Goal: Task Accomplishment & Management: Use online tool/utility

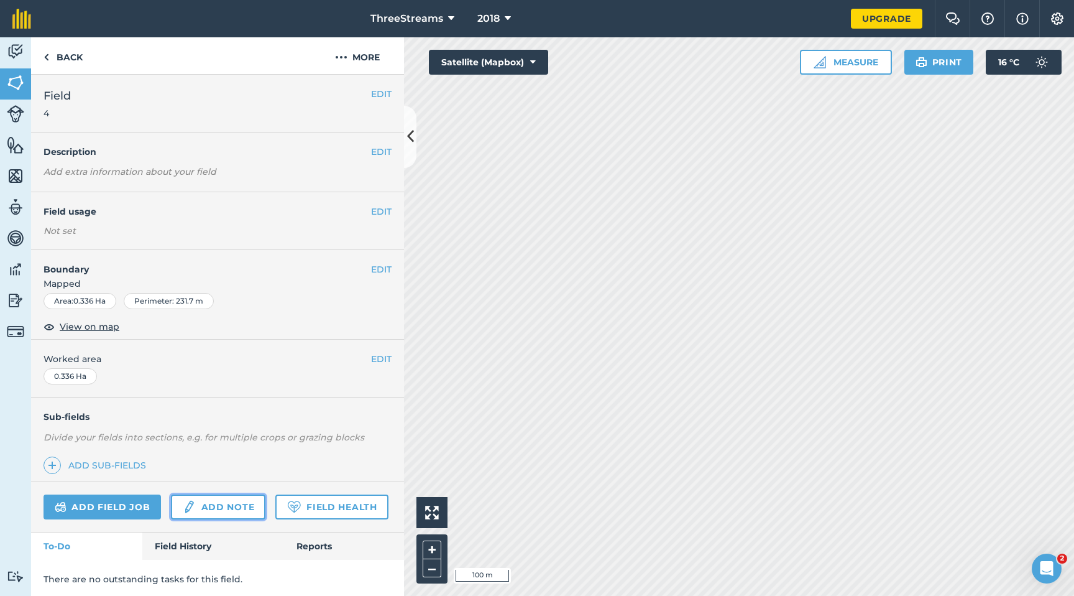
click at [208, 510] on link "Add note" at bounding box center [218, 506] width 94 height 25
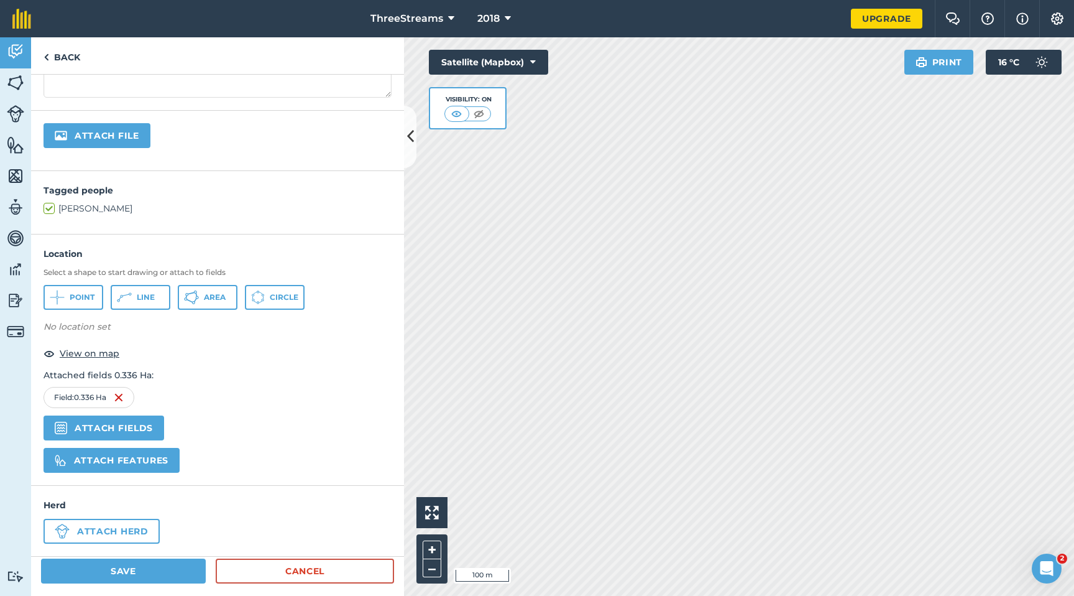
scroll to position [203, 0]
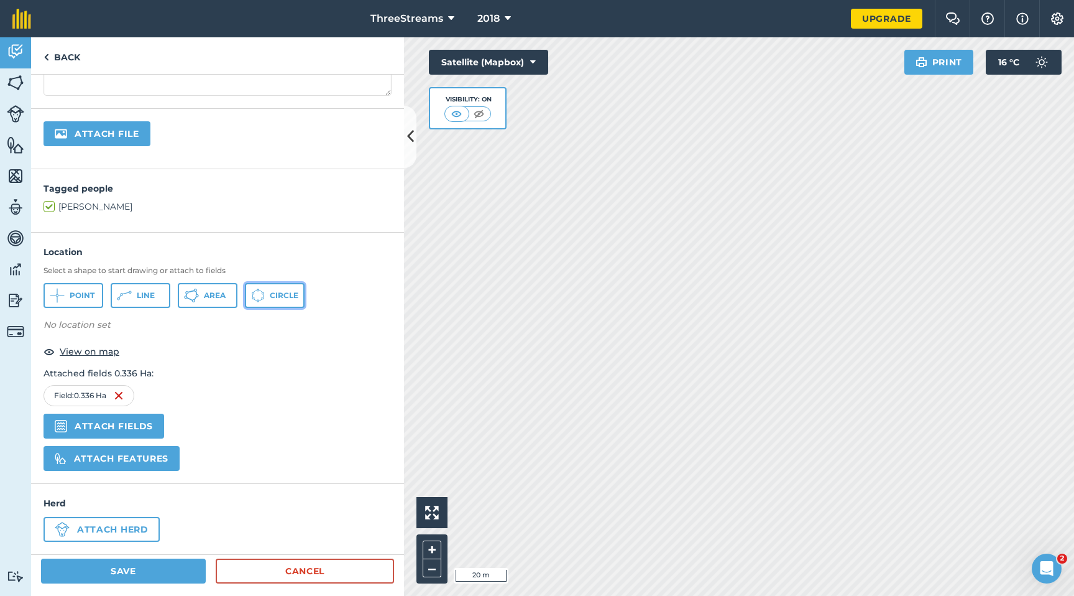
click at [284, 295] on span "Circle" at bounding box center [284, 295] width 29 height 10
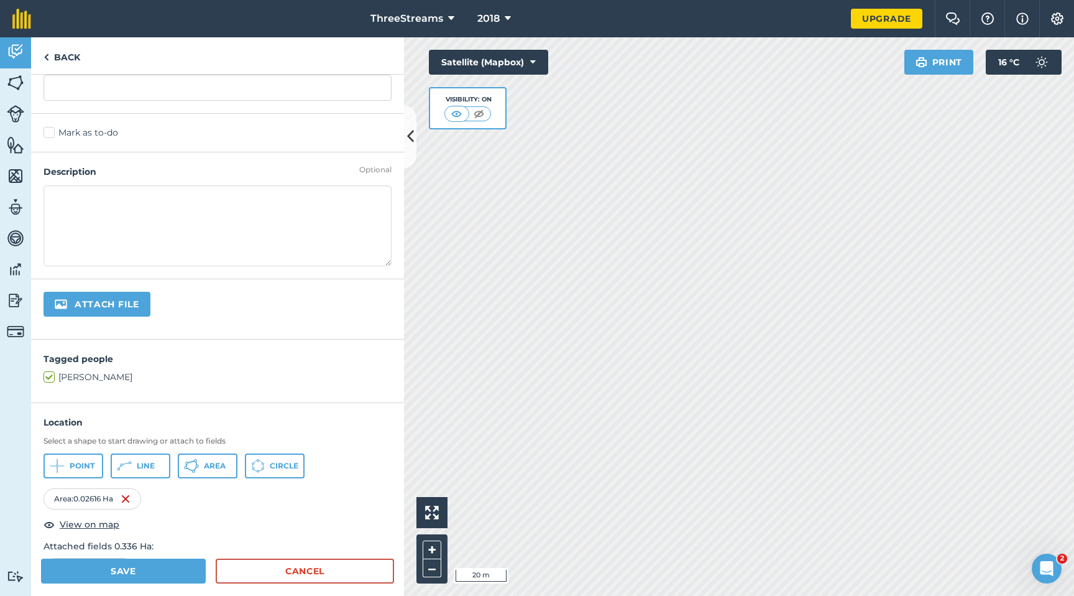
scroll to position [0, 0]
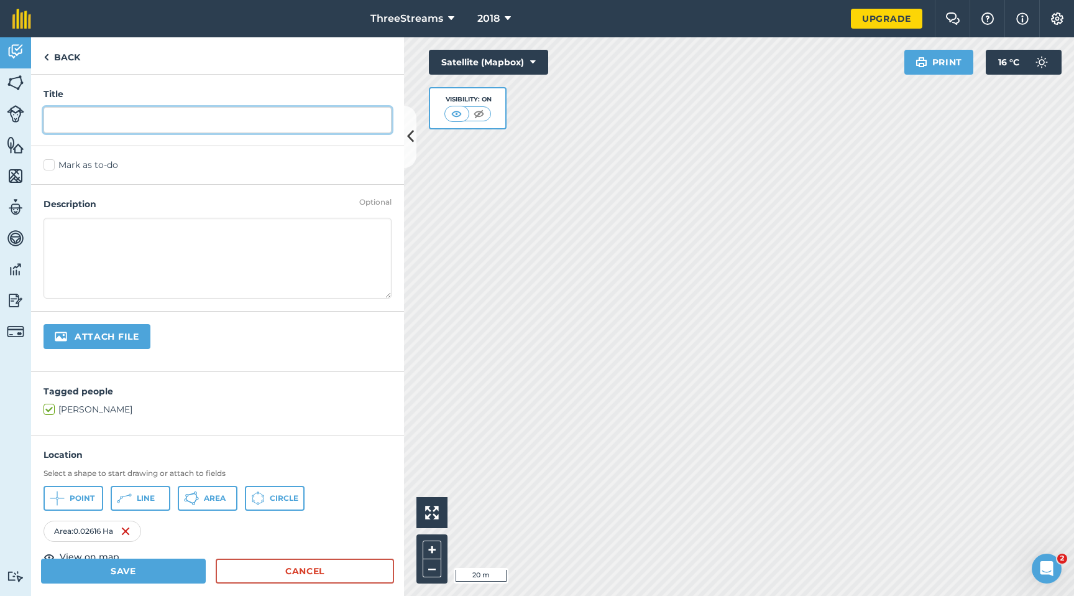
click at [140, 119] on input "text" at bounding box center [218, 120] width 348 height 26
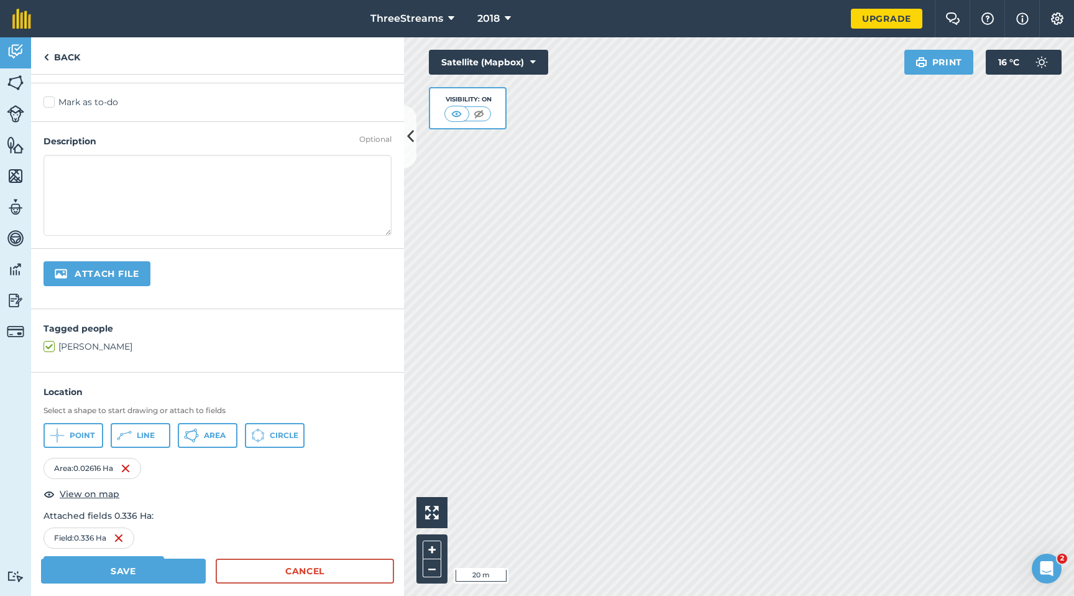
scroll to position [54, 0]
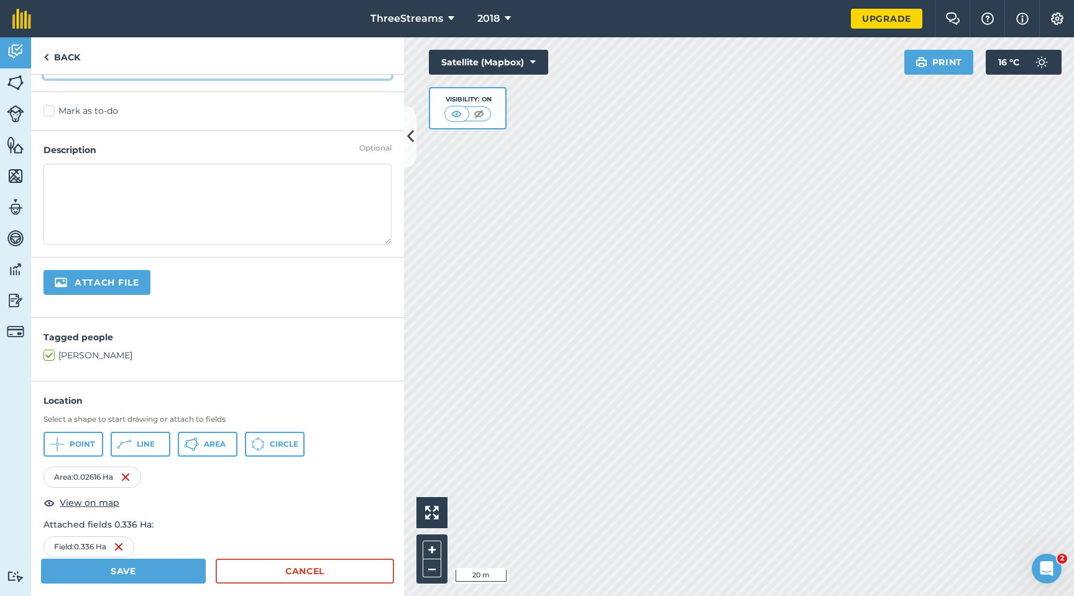
type input "whats this?"
click at [53, 114] on label "Mark as to-do" at bounding box center [218, 110] width 348 height 13
click at [52, 159] on input "Mark as to-do" at bounding box center [48, 163] width 8 height 8
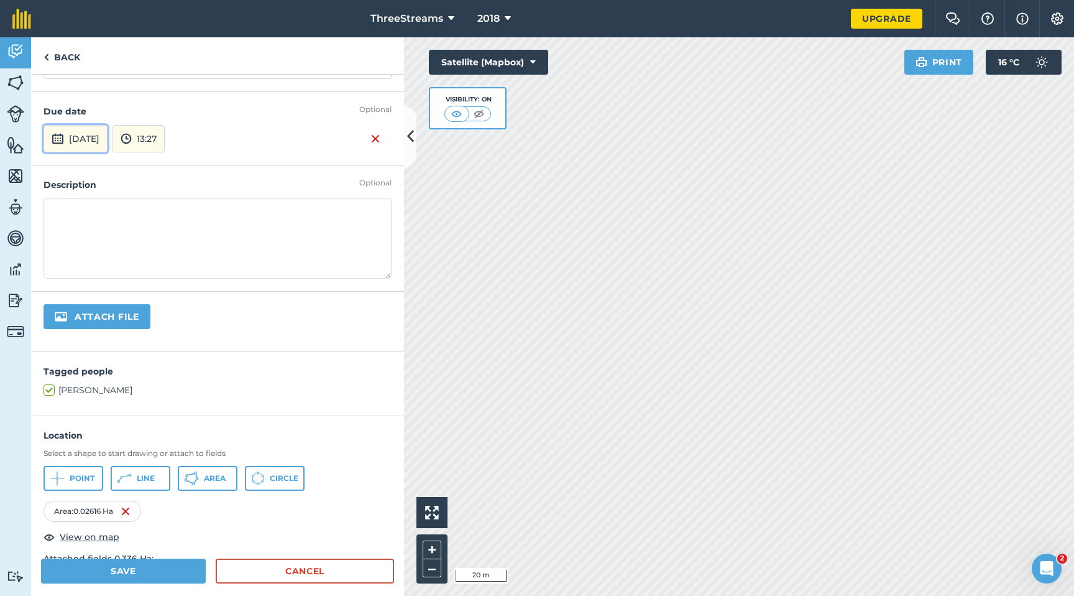
click at [104, 130] on button "[DATE]" at bounding box center [76, 138] width 64 height 27
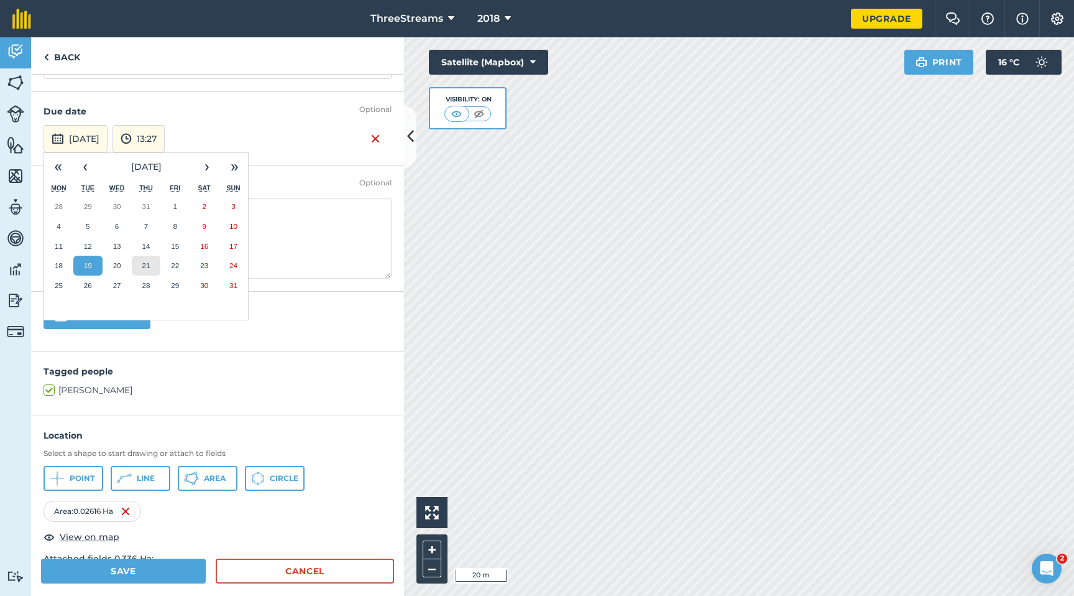
click at [146, 267] on abbr "21" at bounding box center [146, 265] width 8 height 8
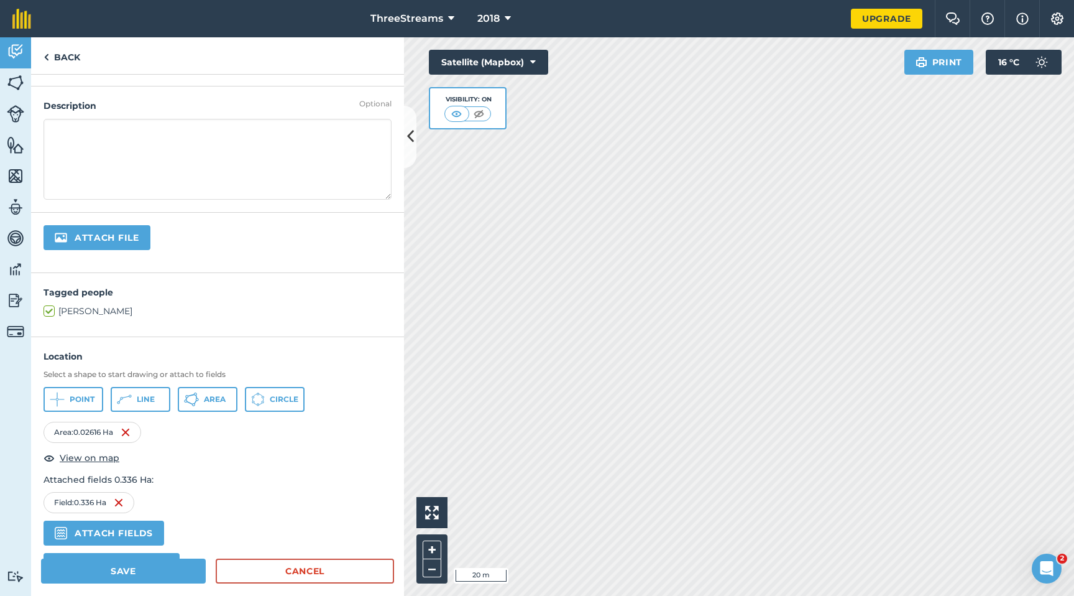
scroll to position [248, 0]
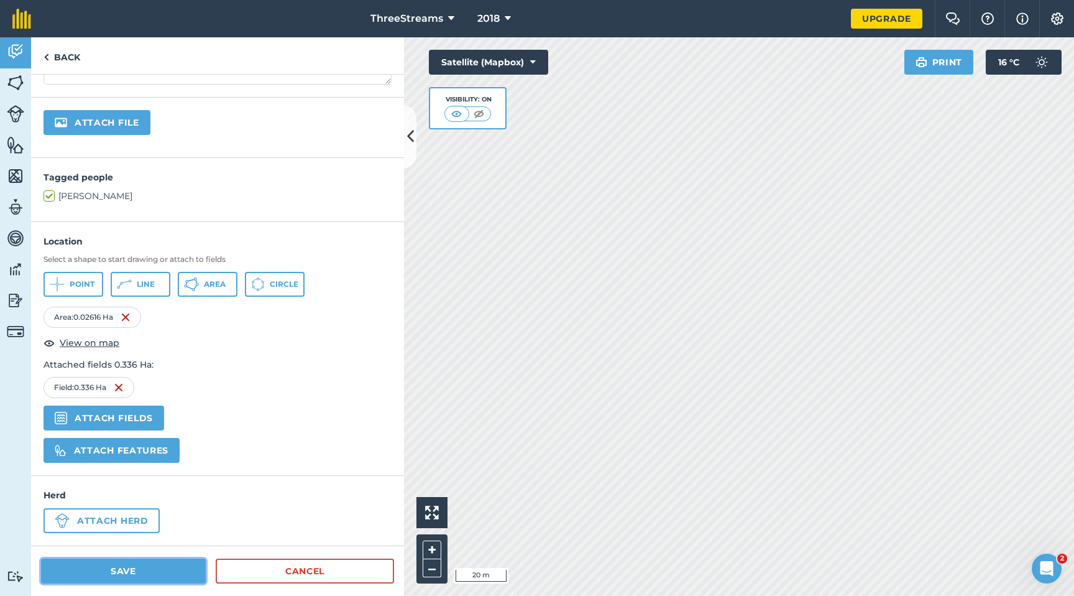
click at [139, 571] on button "Save" at bounding box center [123, 570] width 165 height 25
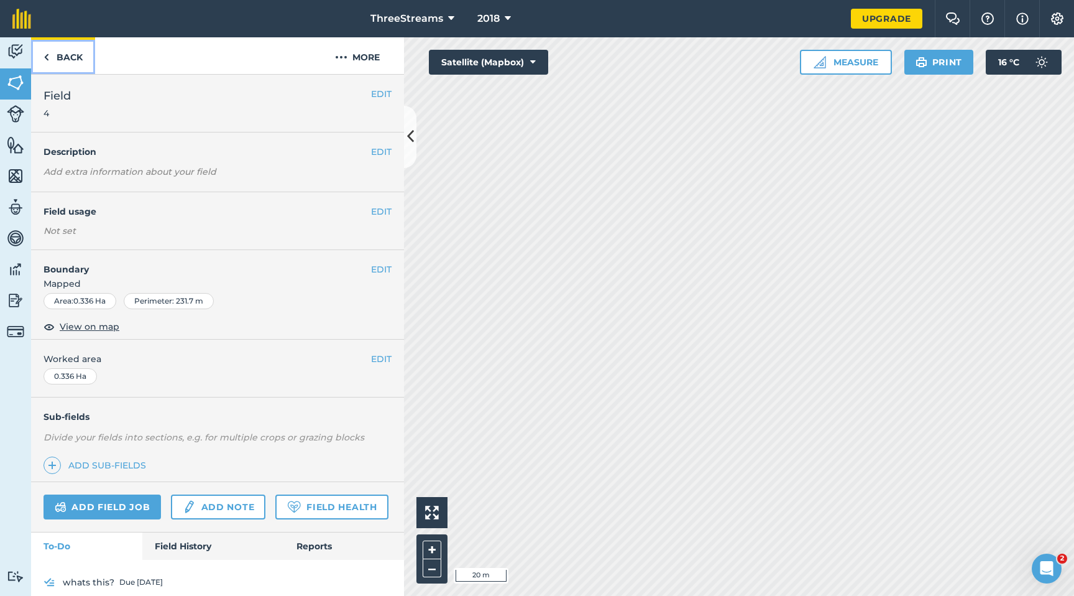
click at [46, 55] on img at bounding box center [47, 57] width 6 height 15
click at [53, 57] on link "Back" at bounding box center [63, 55] width 64 height 37
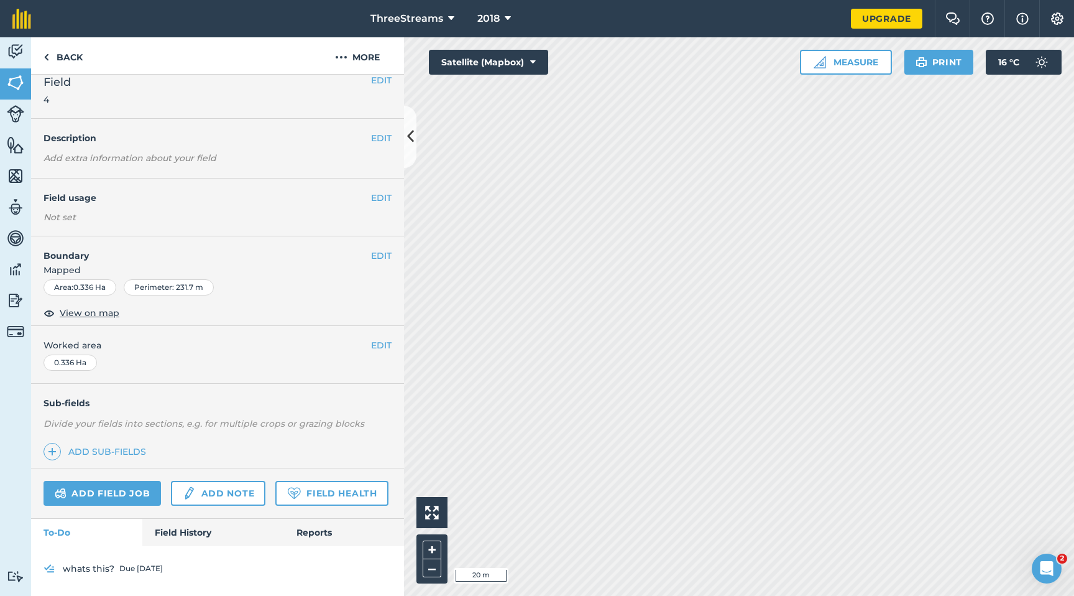
scroll to position [48, 0]
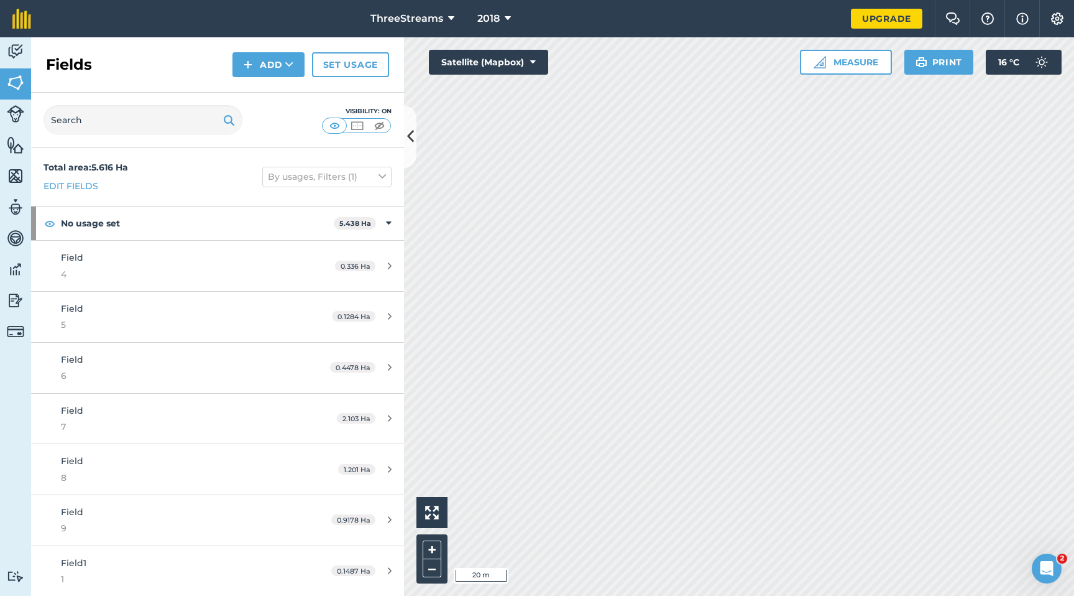
scroll to position [2, 0]
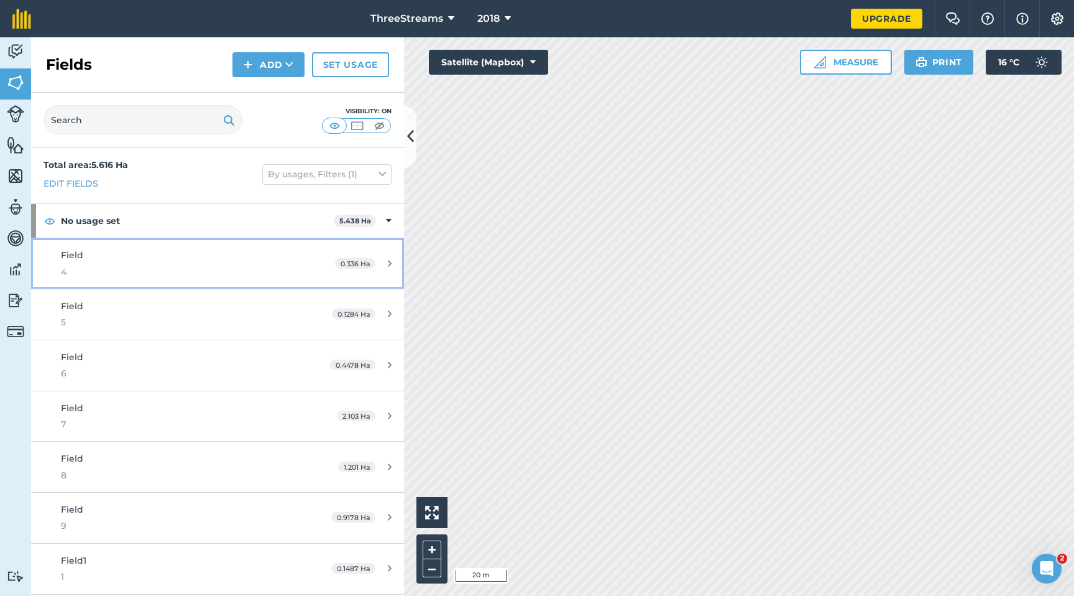
click at [110, 267] on span "4" at bounding box center [178, 272] width 234 height 14
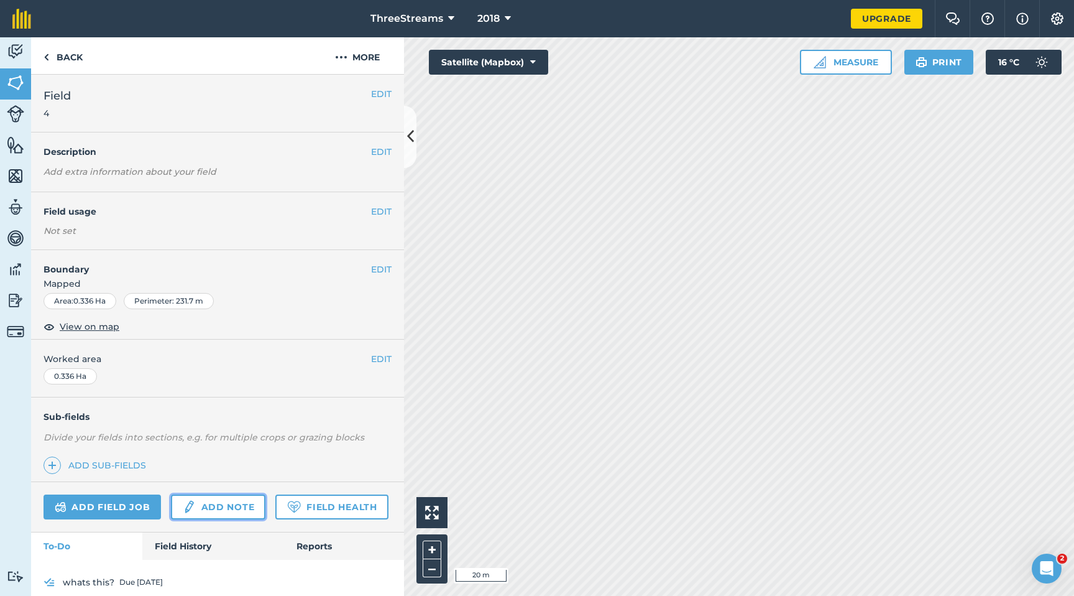
click at [208, 503] on link "Add note" at bounding box center [218, 506] width 94 height 25
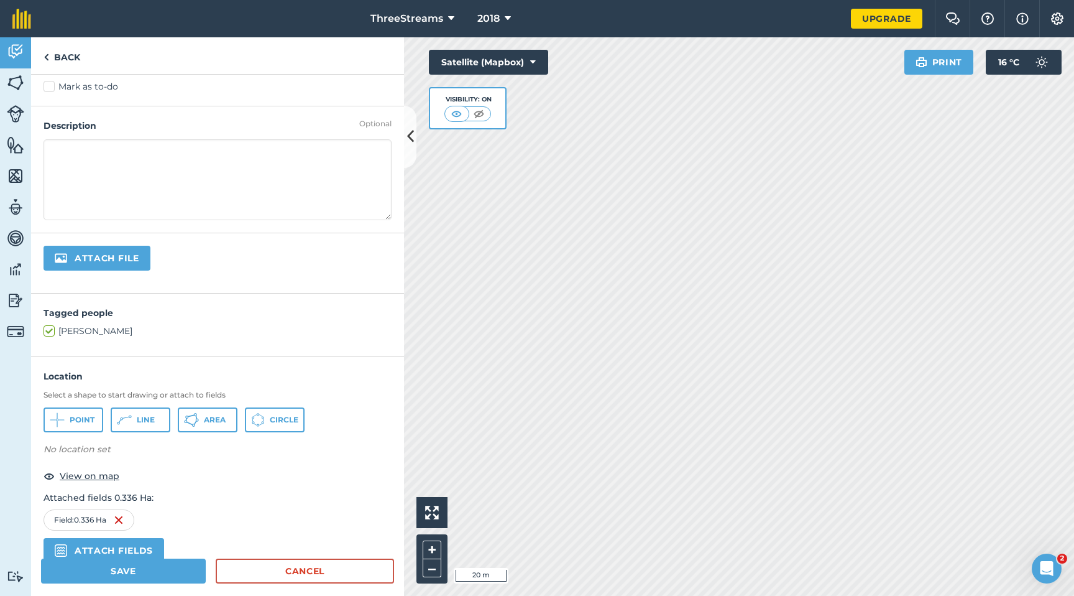
scroll to position [81, 0]
click at [90, 421] on span "Point" at bounding box center [82, 417] width 25 height 10
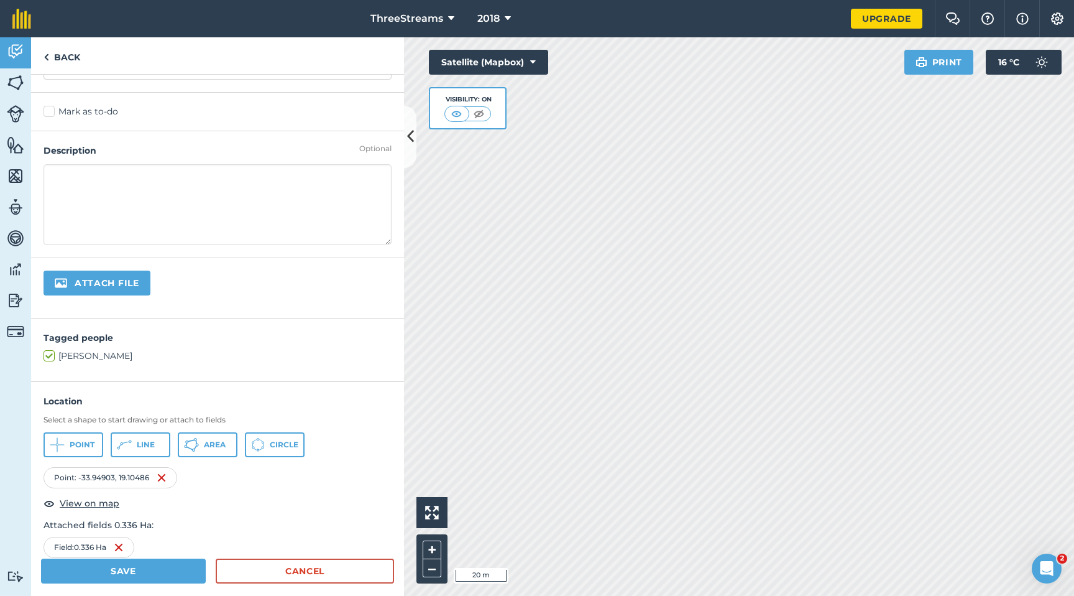
scroll to position [32, 0]
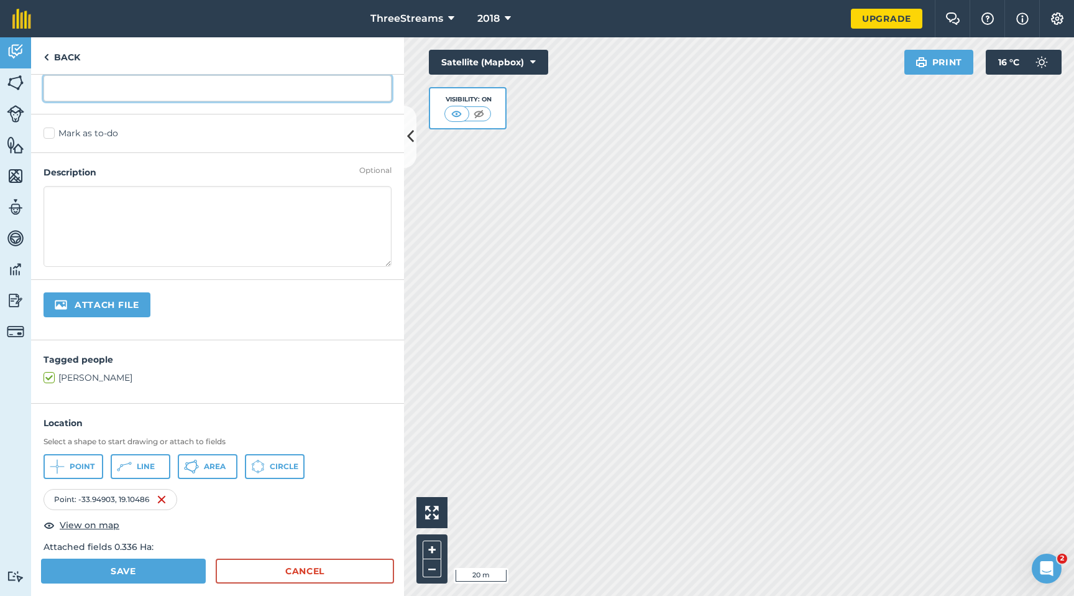
click at [125, 95] on input "text" at bounding box center [218, 88] width 348 height 26
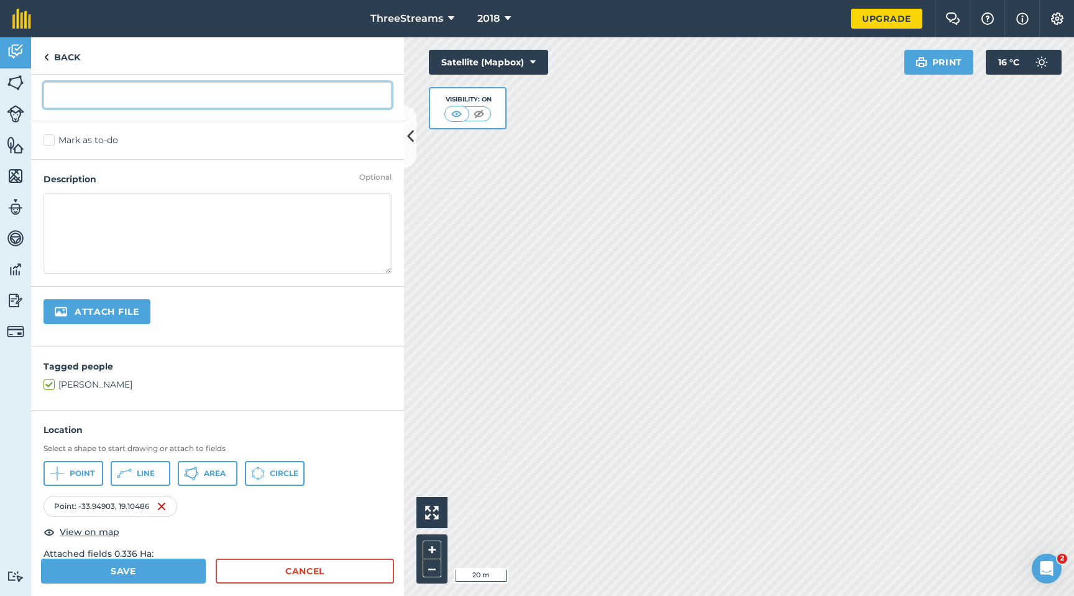
scroll to position [0, 0]
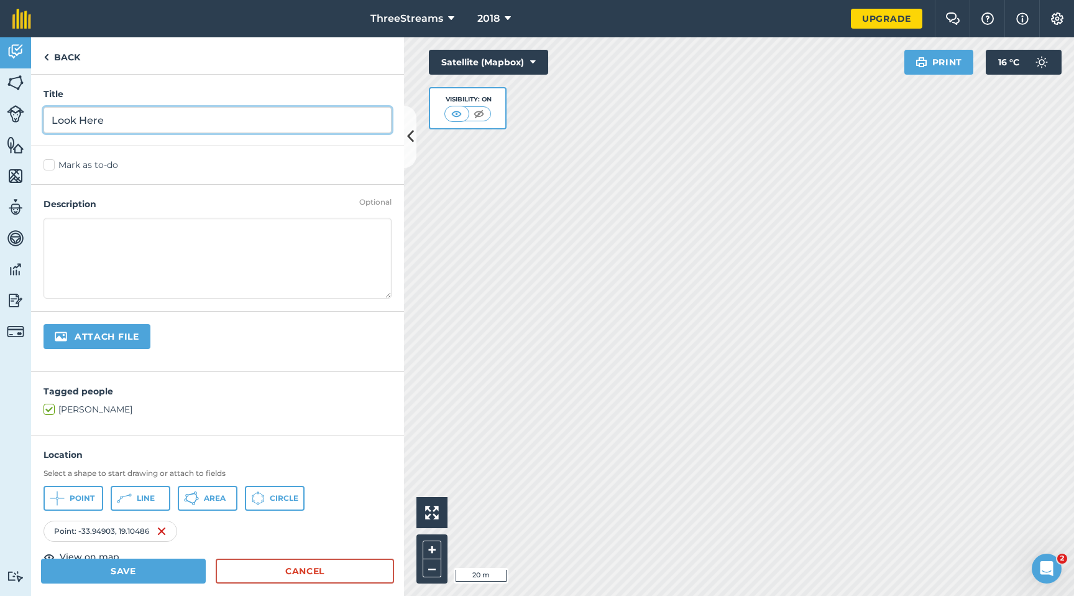
type input "Look Here"
click at [80, 163] on label "Mark as to-do" at bounding box center [218, 165] width 348 height 13
click at [52, 163] on input "Mark as to-do" at bounding box center [48, 163] width 8 height 8
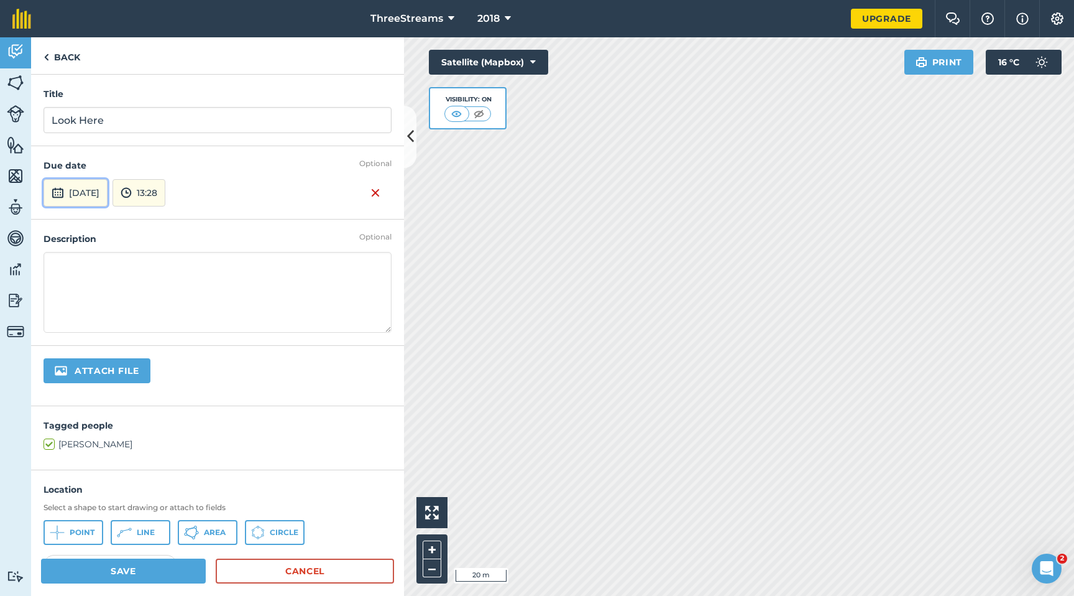
click at [108, 200] on button "[DATE]" at bounding box center [76, 192] width 64 height 27
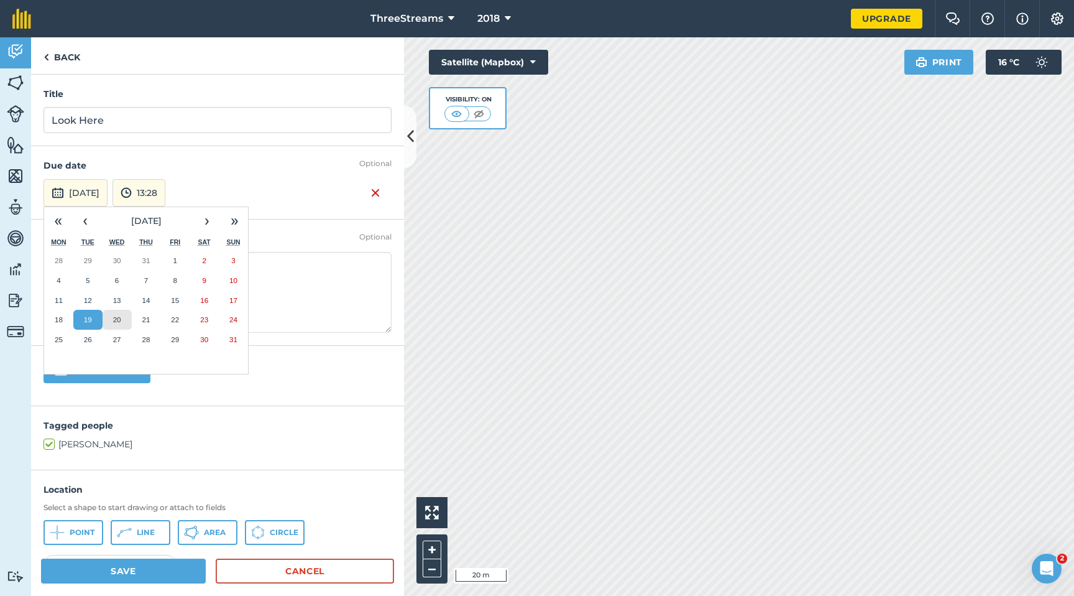
click at [108, 321] on button "20" at bounding box center [117, 320] width 29 height 20
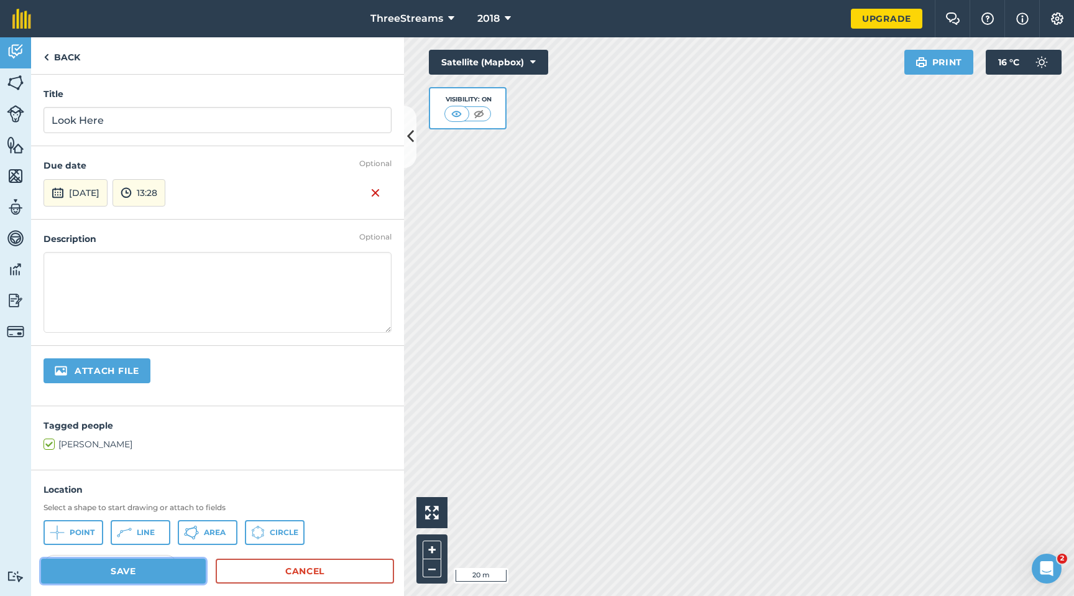
click at [162, 571] on button "Save" at bounding box center [123, 570] width 165 height 25
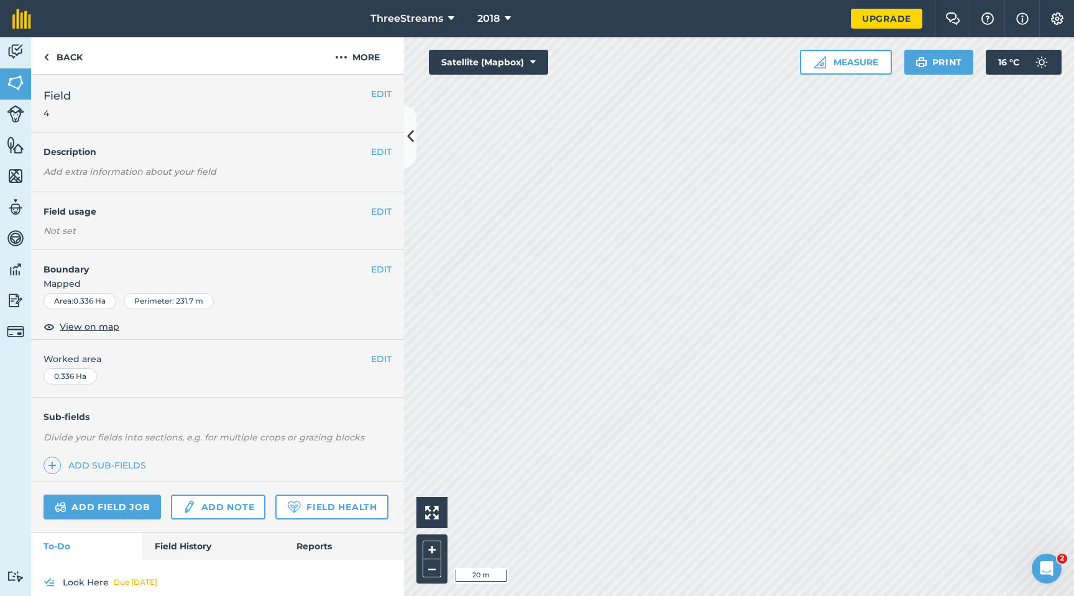
click at [223, 520] on div "Add field job Add note Field Health" at bounding box center [217, 507] width 373 height 50
click at [224, 512] on link "Add note" at bounding box center [218, 506] width 94 height 25
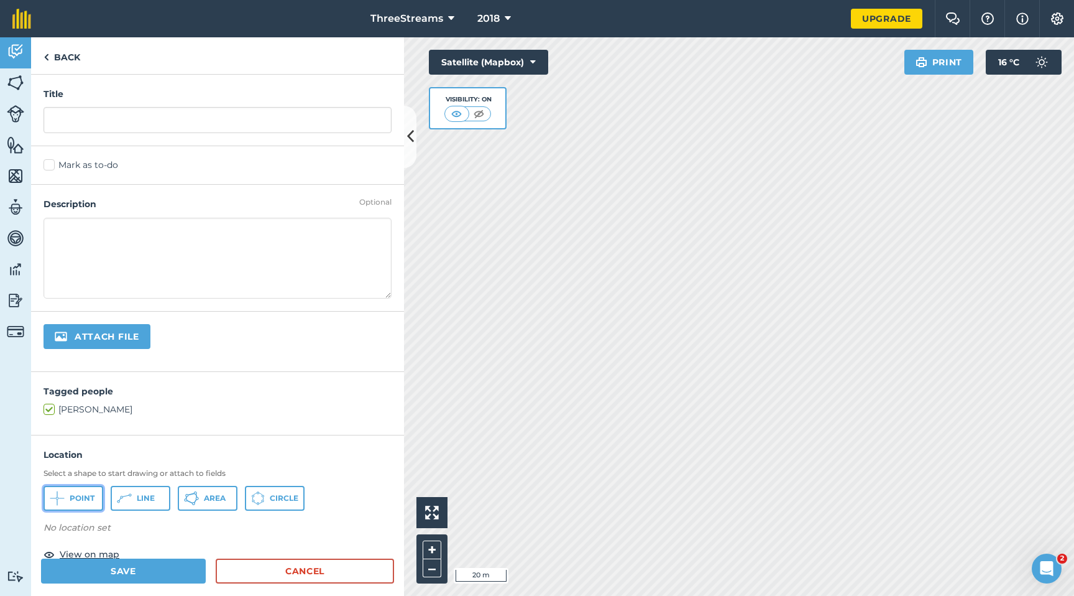
click at [83, 503] on button "Point" at bounding box center [74, 498] width 60 height 25
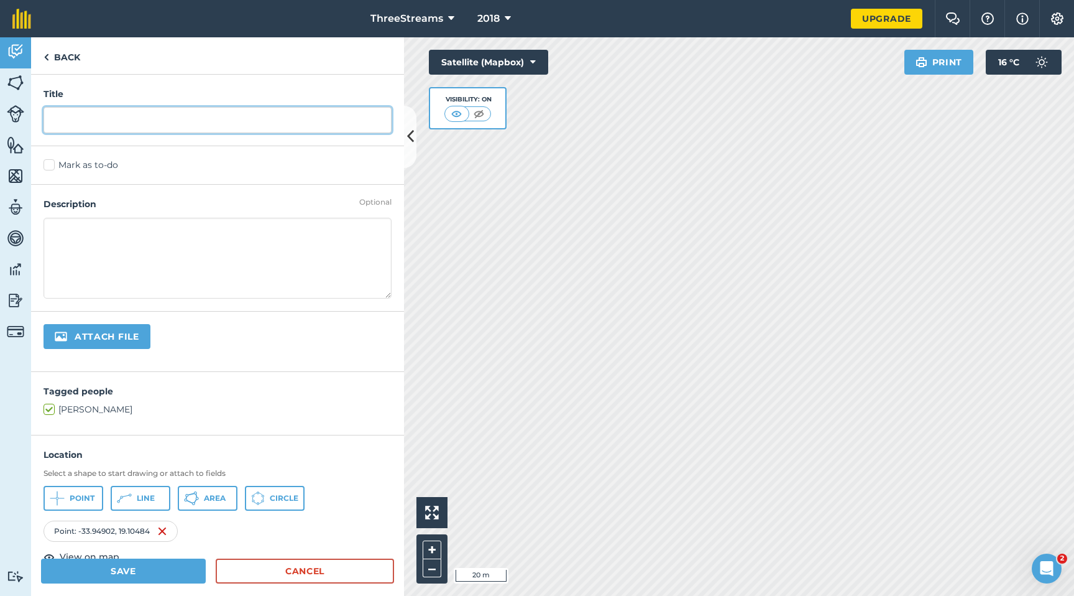
click at [148, 121] on input "text" at bounding box center [218, 120] width 348 height 26
type input "Looksee"
click at [67, 165] on label "Mark as to-do" at bounding box center [218, 165] width 348 height 13
click at [52, 165] on input "Mark as to-do" at bounding box center [48, 163] width 8 height 8
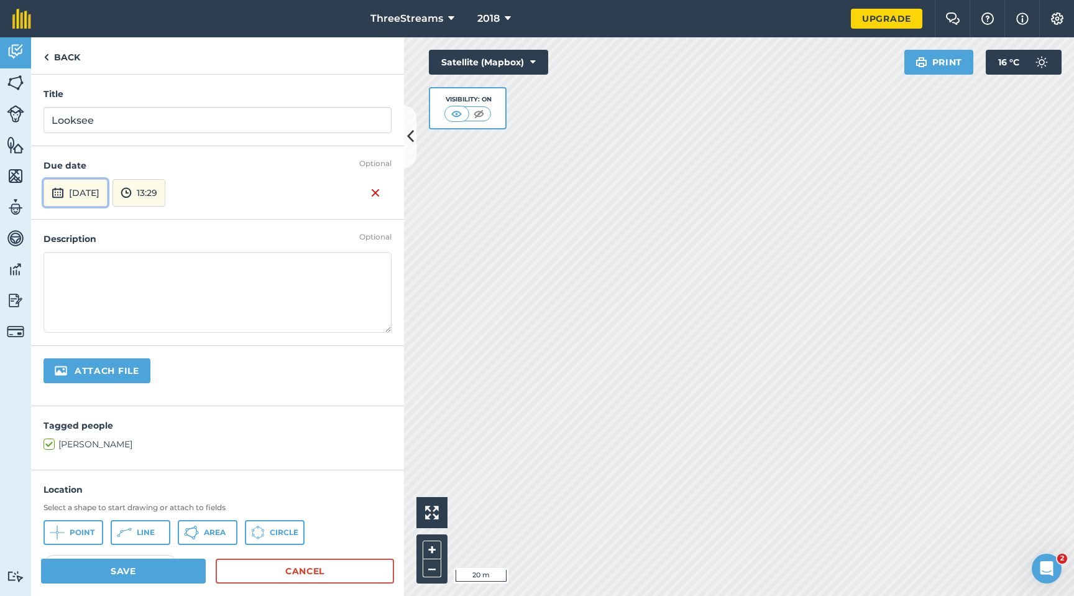
click at [104, 196] on button "[DATE]" at bounding box center [76, 192] width 64 height 27
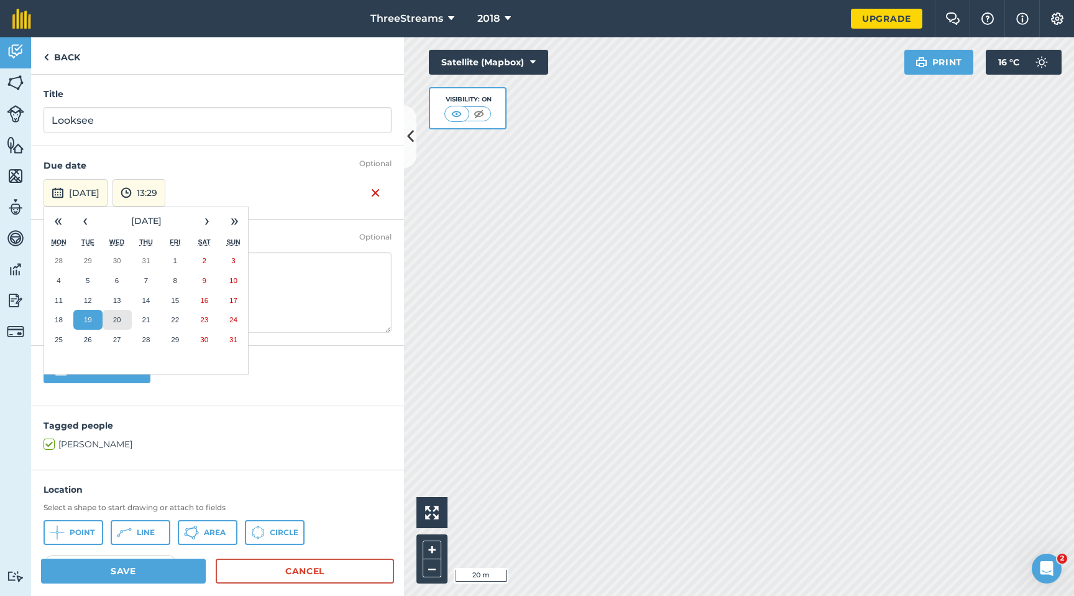
click at [128, 321] on button "20" at bounding box center [117, 320] width 29 height 20
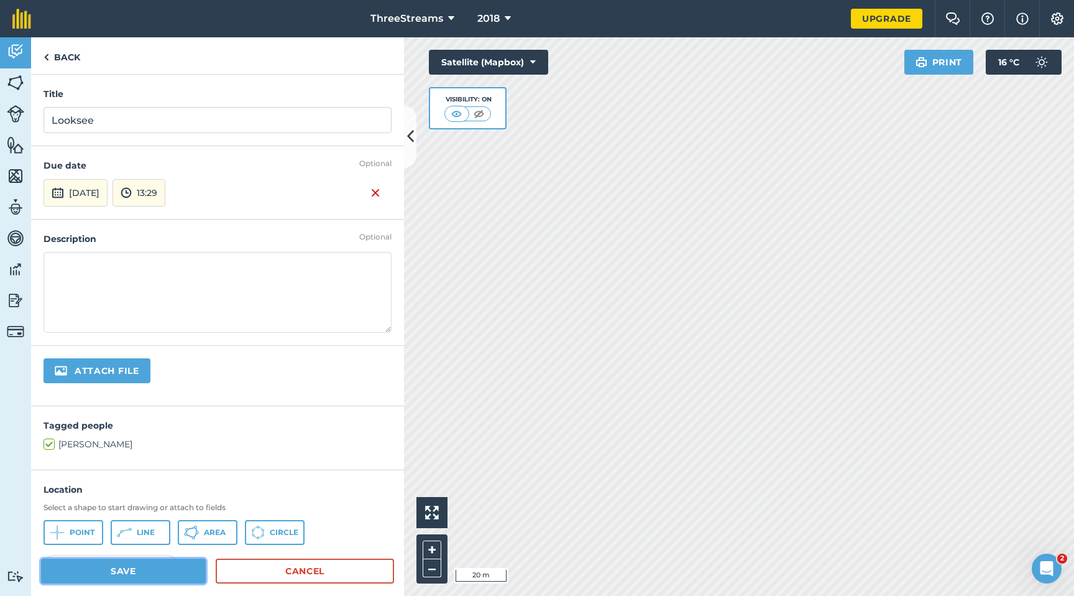
click at [155, 573] on button "Save" at bounding box center [123, 570] width 165 height 25
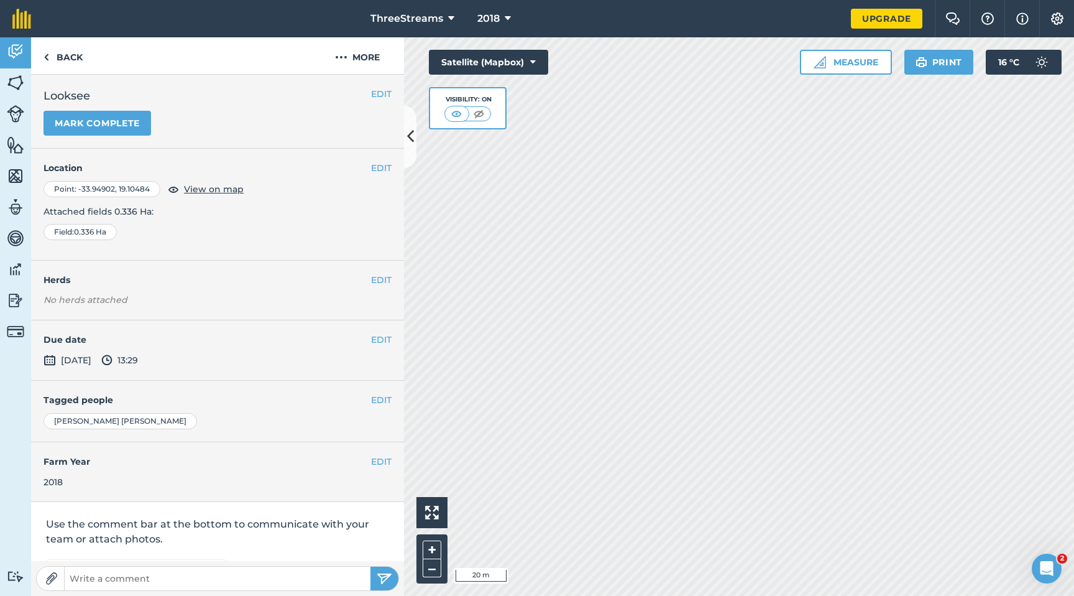
click at [187, 566] on form at bounding box center [217, 578] width 363 height 25
click at [187, 571] on input "text" at bounding box center [218, 577] width 306 height 17
type input "Hello"
click at [382, 578] on img "submit" at bounding box center [385, 578] width 16 height 15
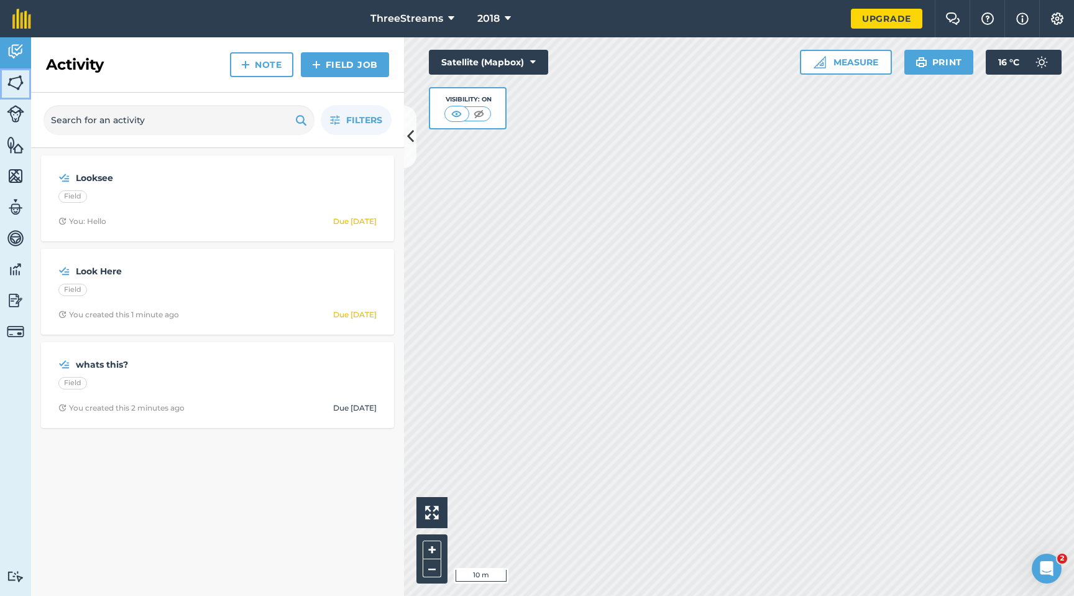
click at [11, 85] on img at bounding box center [15, 82] width 17 height 19
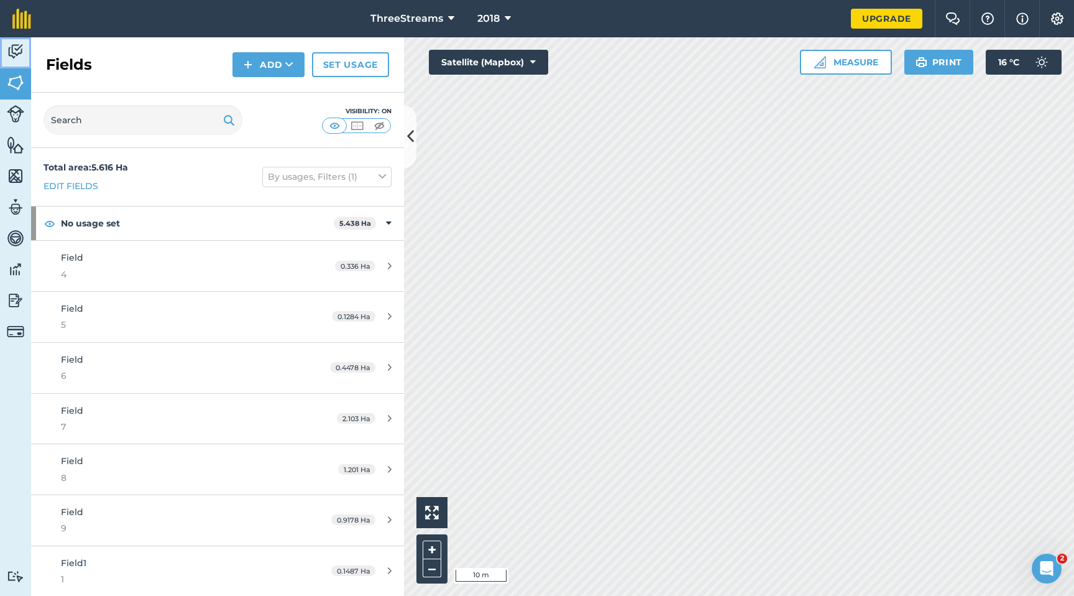
click at [17, 40] on link "Activity" at bounding box center [15, 52] width 31 height 31
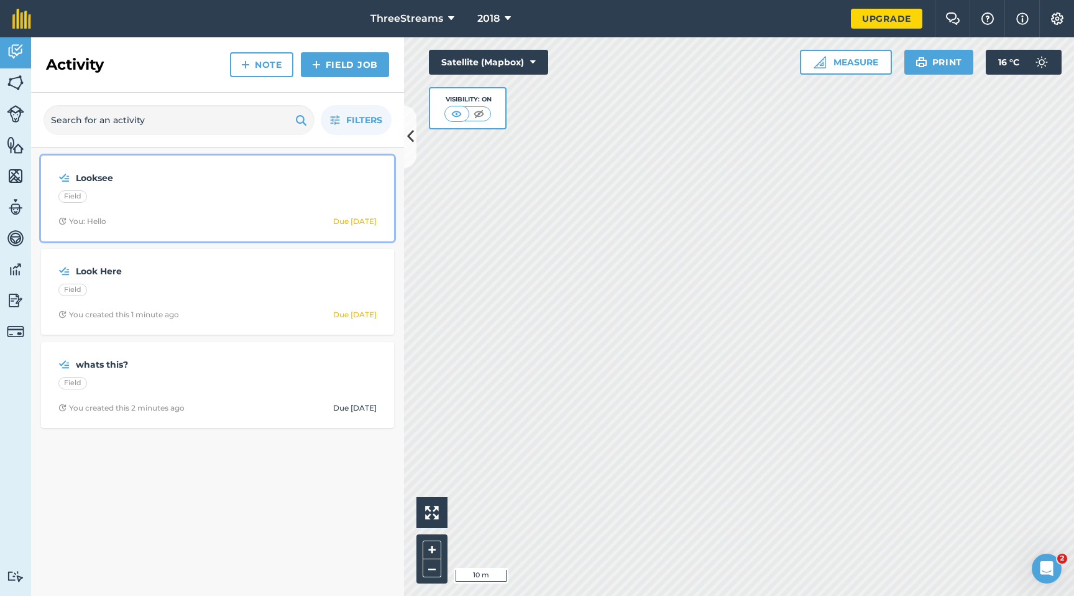
click at [203, 203] on div "Field" at bounding box center [217, 198] width 318 height 16
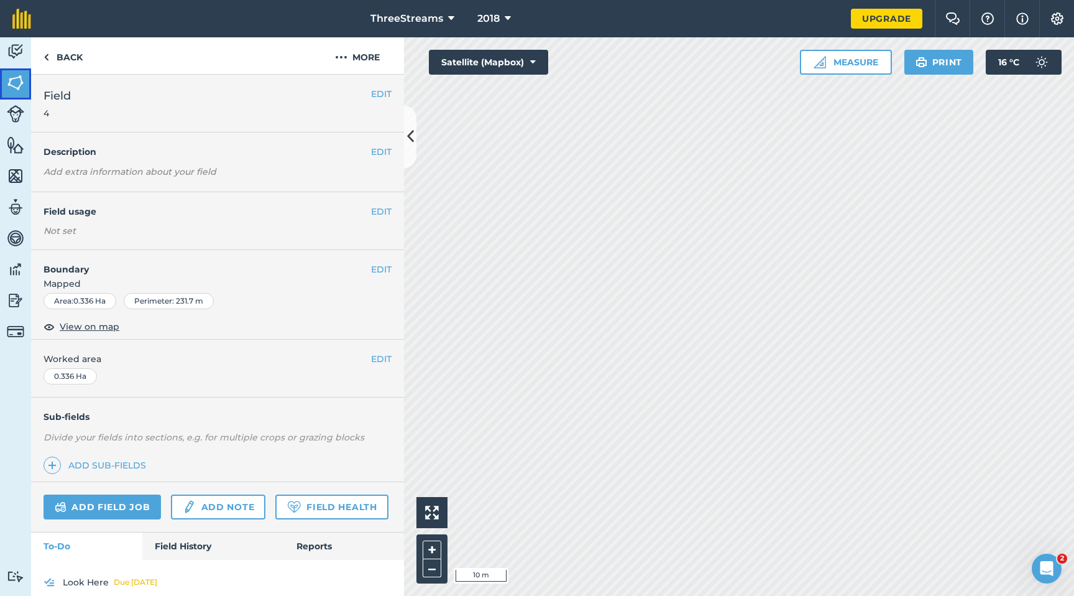
click at [12, 87] on img at bounding box center [15, 82] width 17 height 19
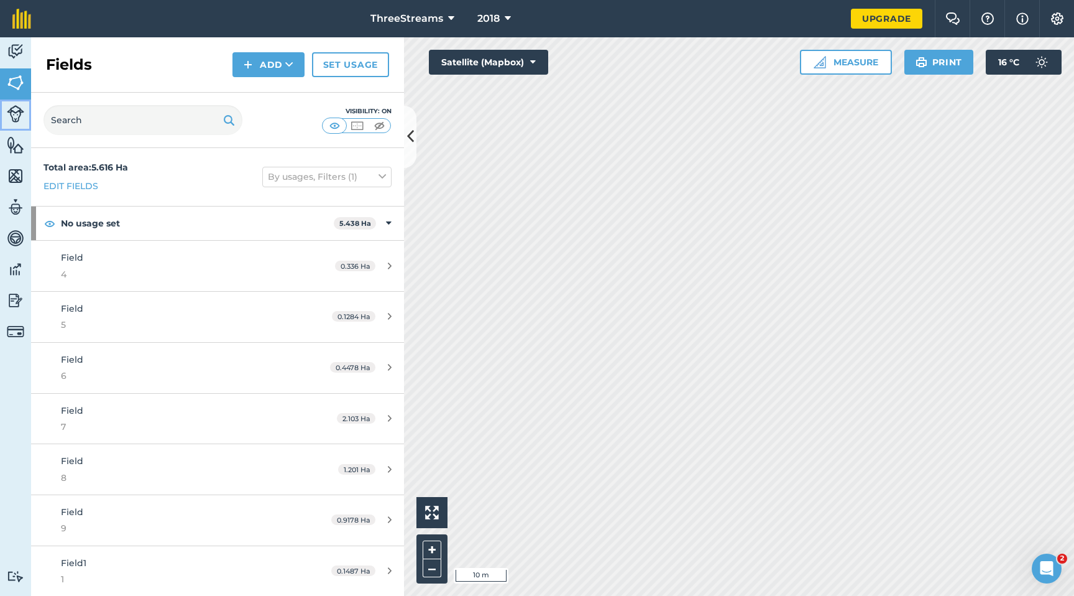
click at [16, 101] on link "Livestock" at bounding box center [15, 114] width 31 height 31
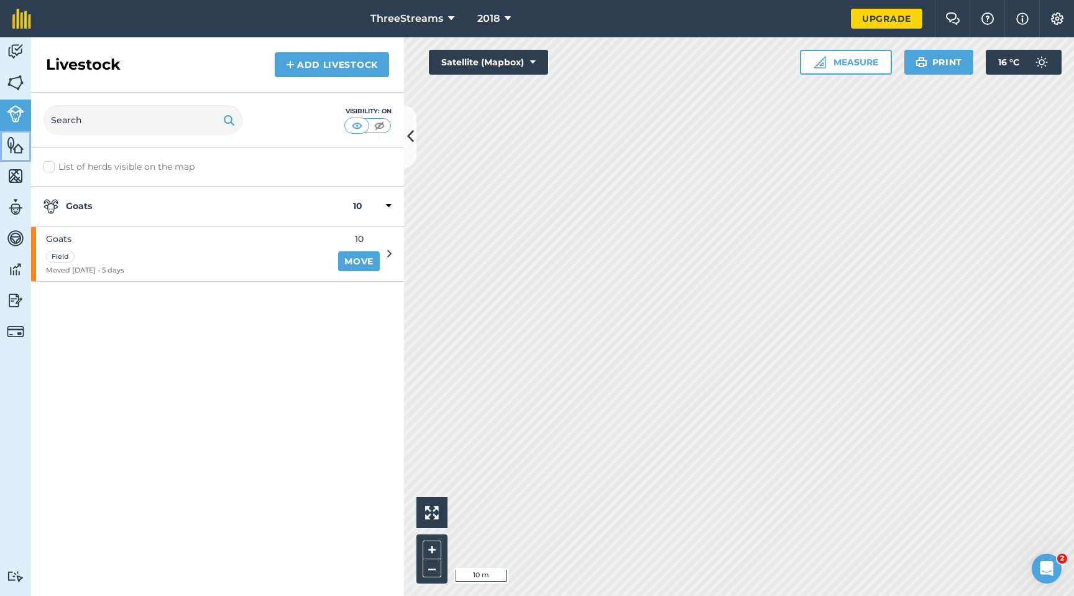
click at [17, 142] on img at bounding box center [15, 145] width 17 height 19
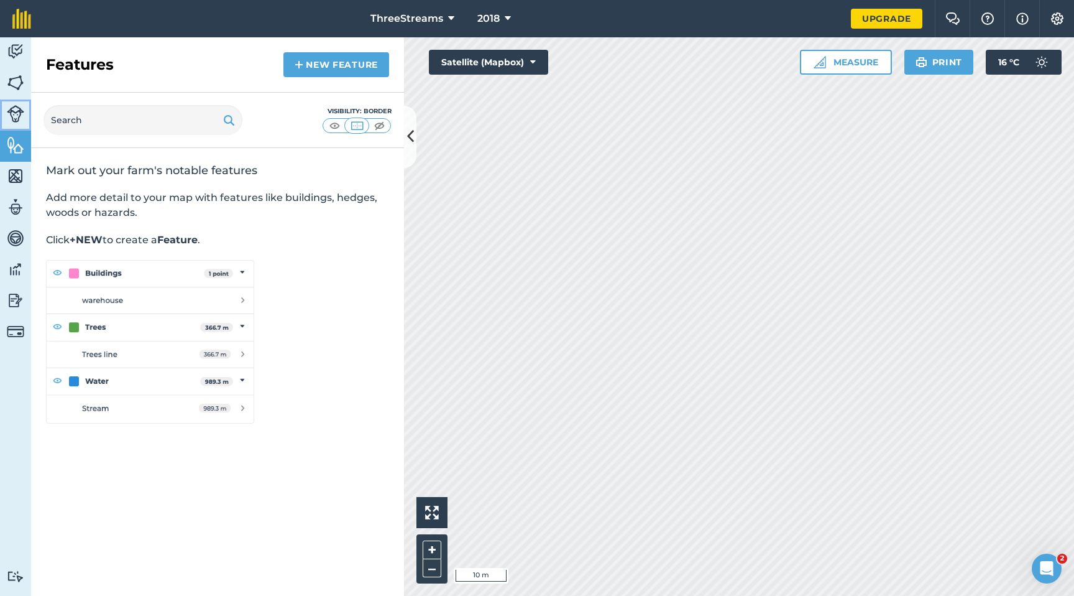
click at [20, 108] on img at bounding box center [15, 113] width 17 height 17
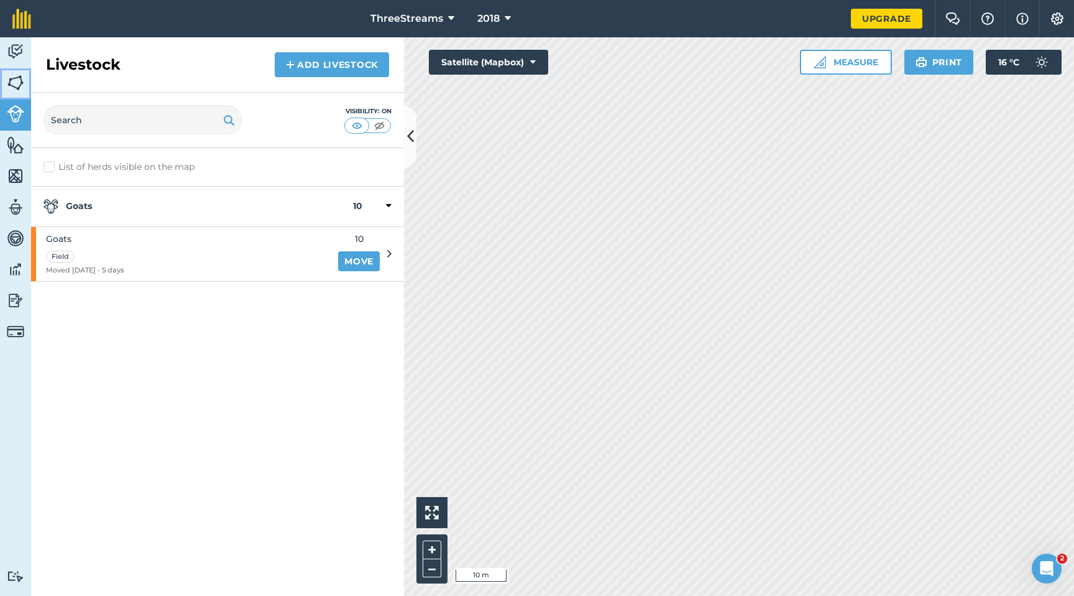
click at [17, 70] on link "Fields" at bounding box center [15, 83] width 31 height 31
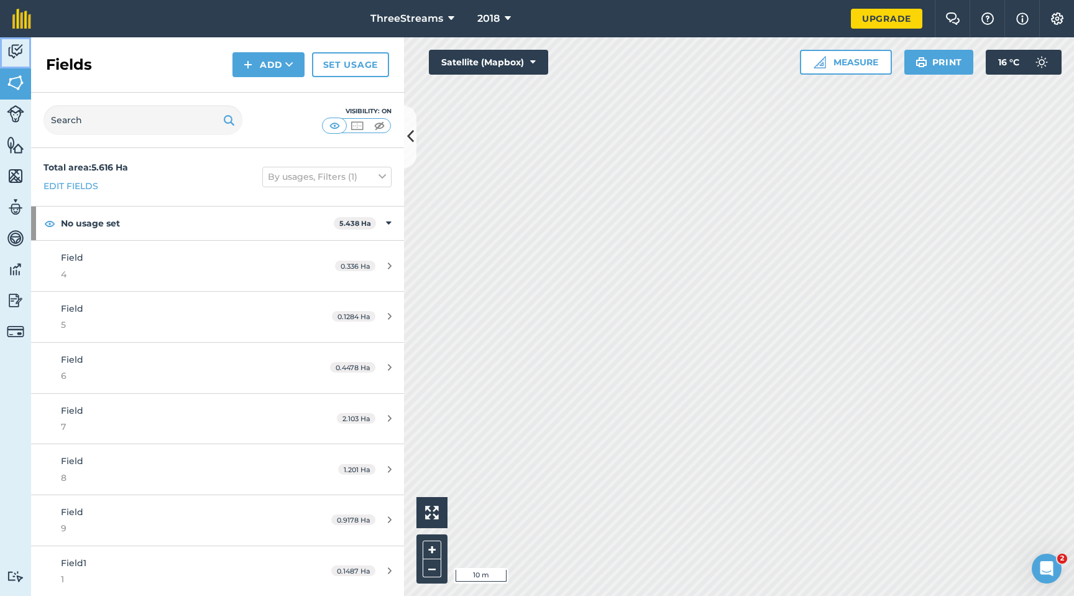
click at [16, 51] on img at bounding box center [15, 51] width 17 height 19
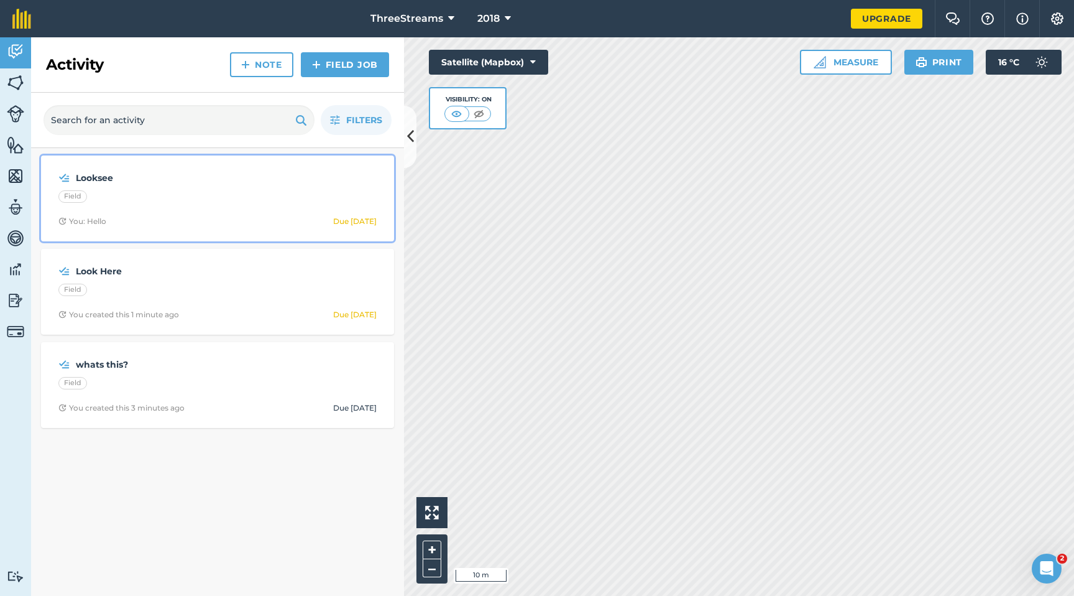
click at [149, 209] on div "Looksee Field You: Hello Due [DATE]" at bounding box center [217, 198] width 338 height 71
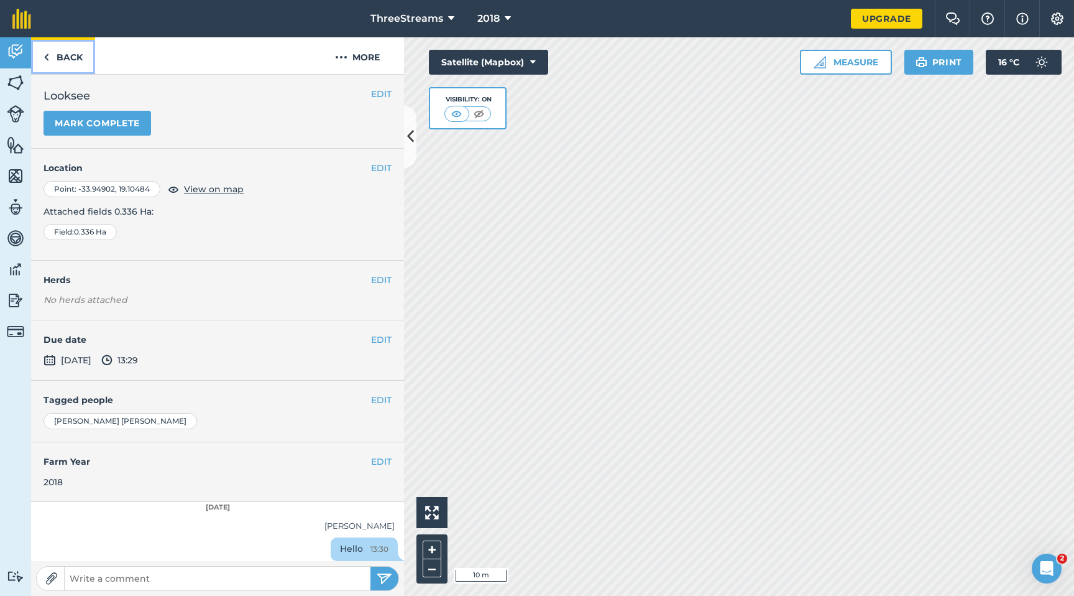
click at [47, 58] on img at bounding box center [47, 57] width 6 height 15
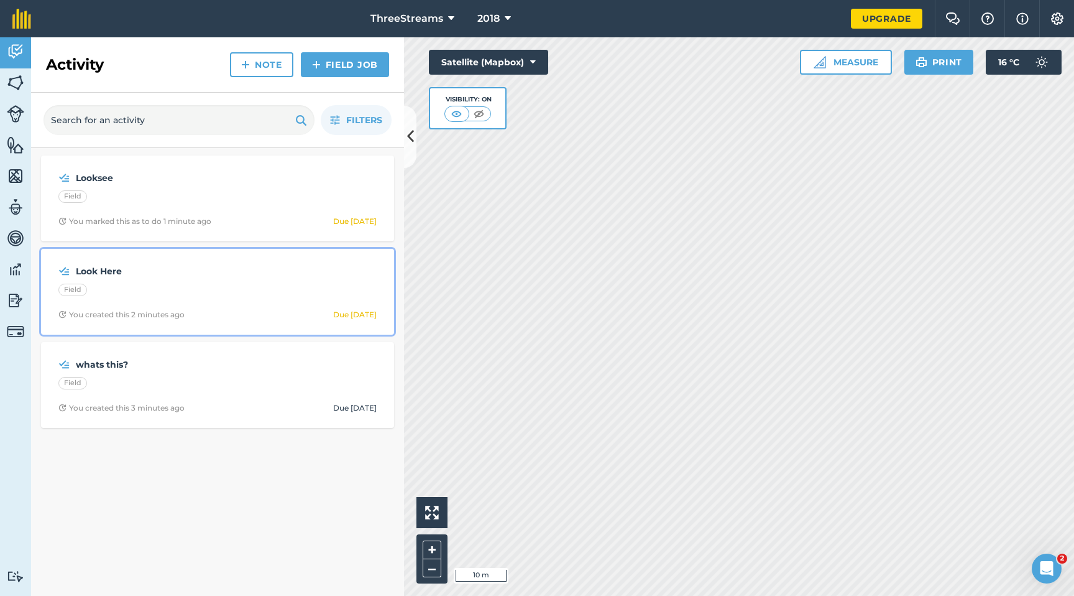
click at [163, 287] on div "Field" at bounding box center [217, 291] width 318 height 16
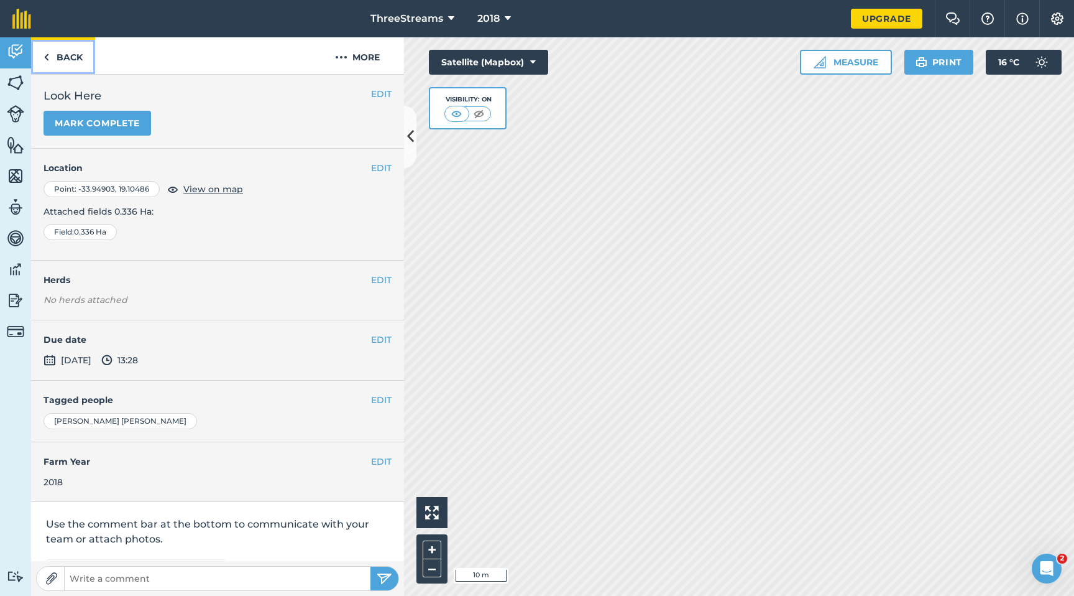
click at [52, 59] on link "Back" at bounding box center [63, 55] width 64 height 37
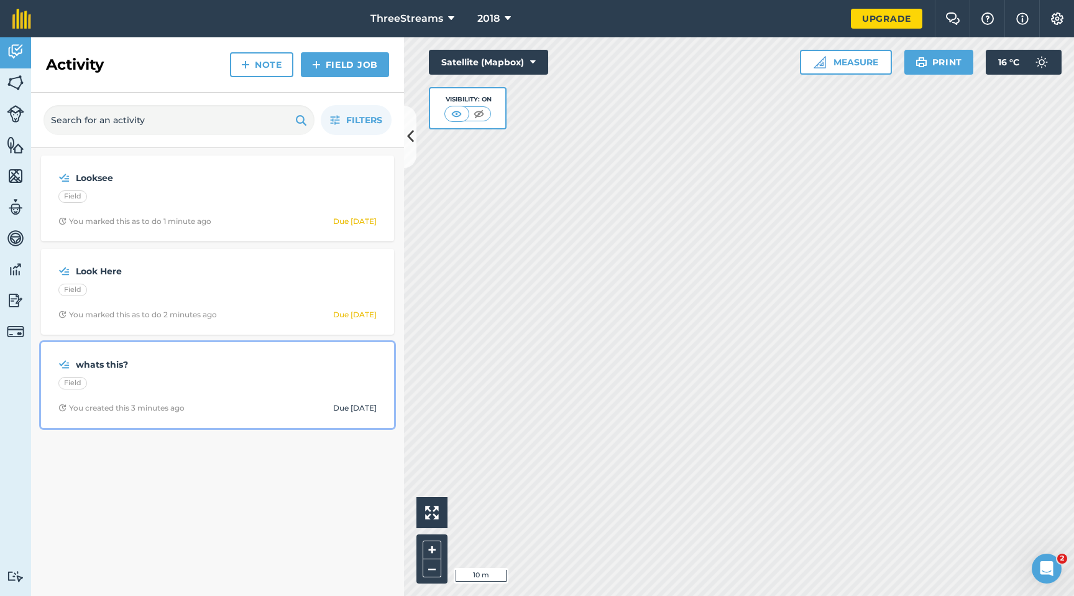
click at [193, 380] on div "Field" at bounding box center [217, 385] width 318 height 16
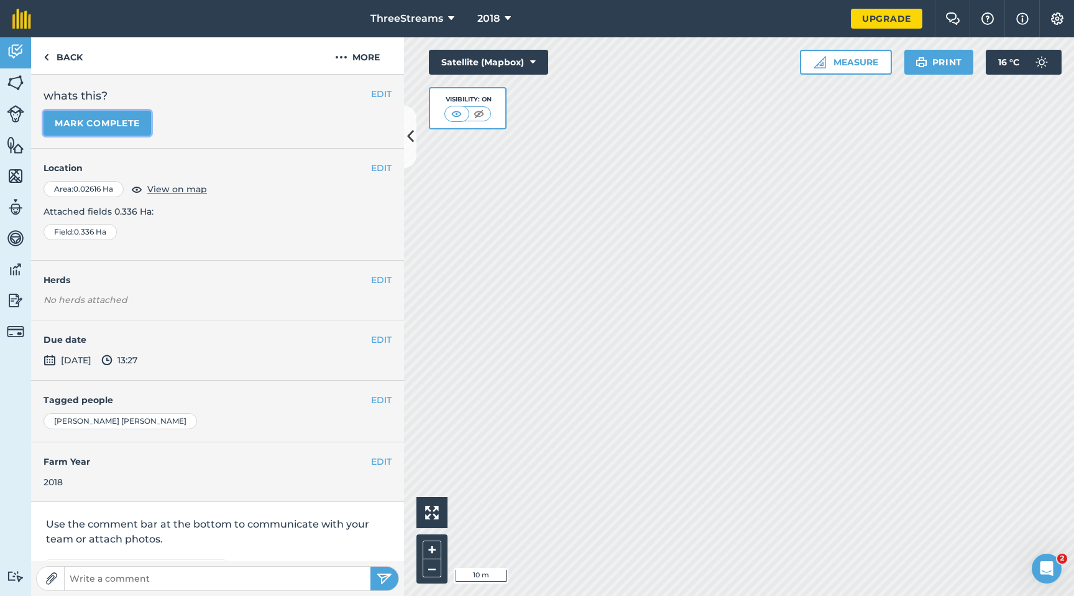
click at [103, 129] on button "Mark complete" at bounding box center [98, 123] width 108 height 25
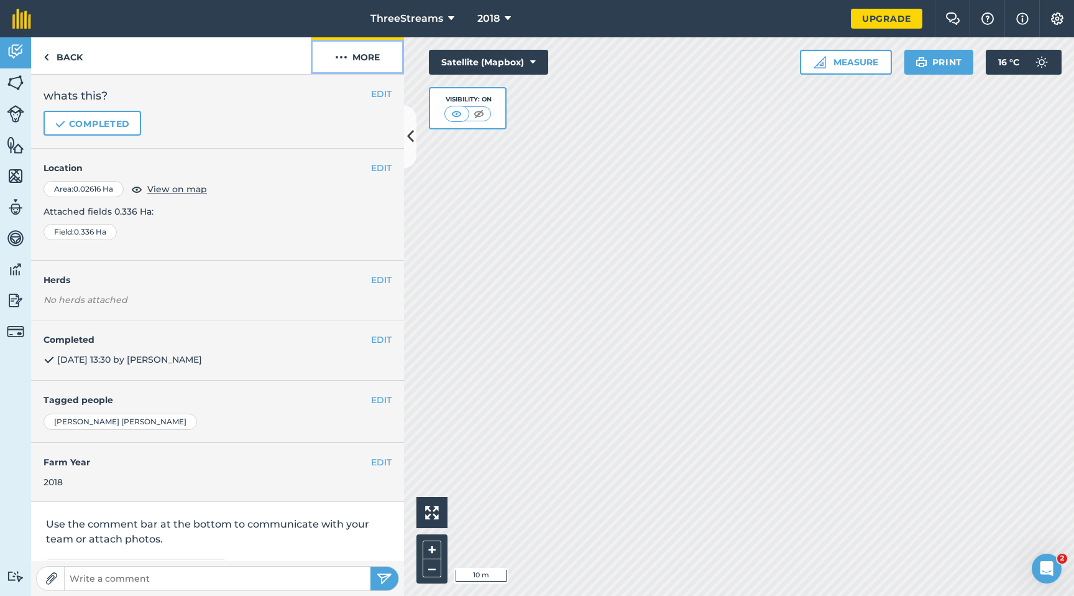
click at [351, 57] on button "More" at bounding box center [357, 55] width 93 height 37
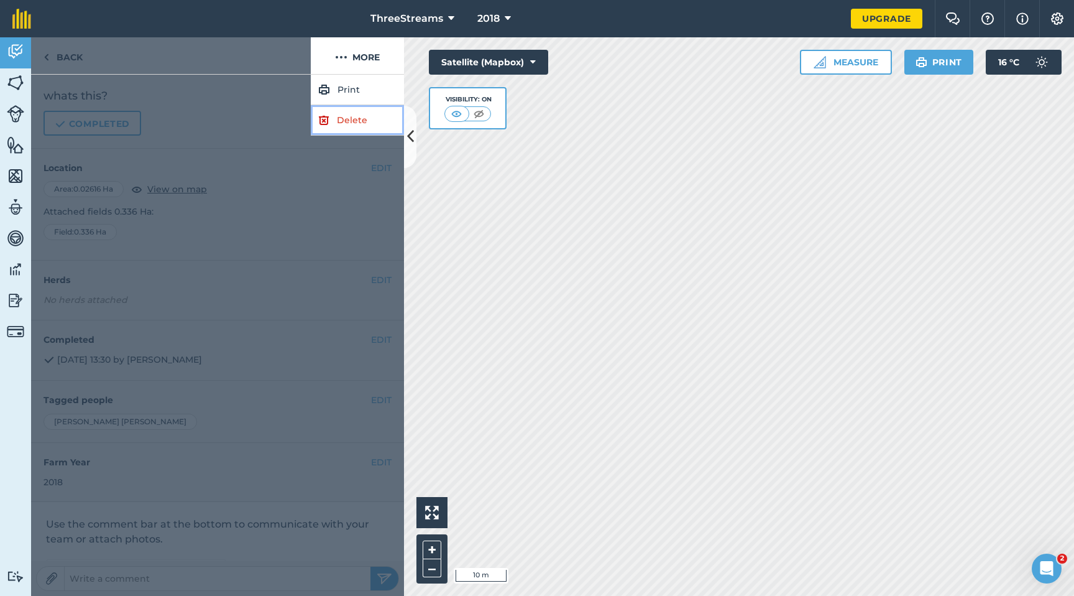
click at [344, 121] on link "Delete" at bounding box center [357, 120] width 93 height 30
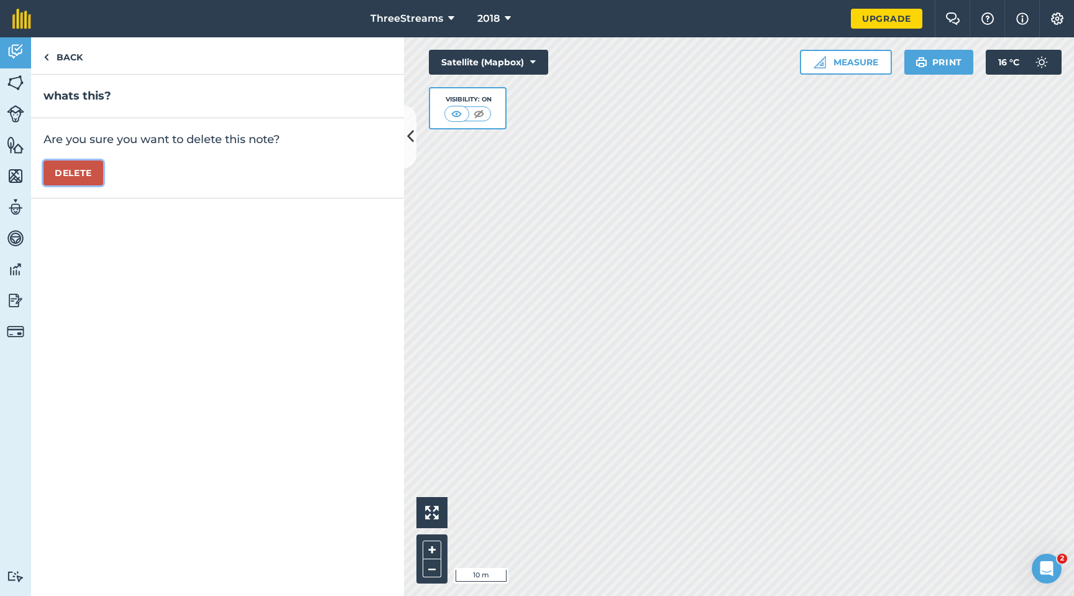
click at [86, 171] on button "Delete" at bounding box center [74, 172] width 60 height 25
